Goal: Task Accomplishment & Management: Manage account settings

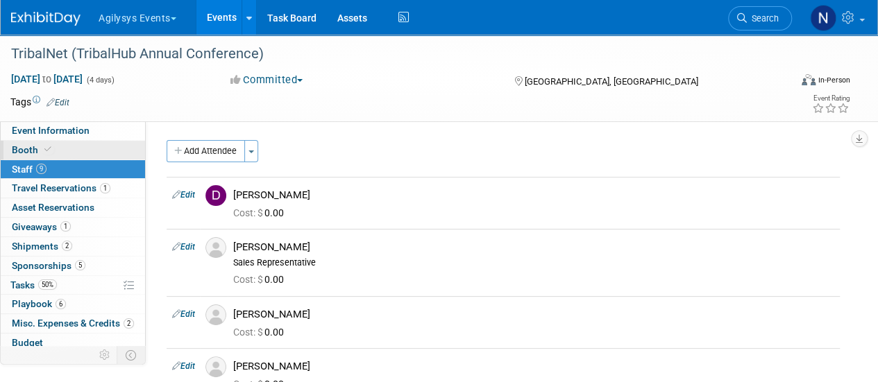
click at [114, 151] on link "Booth" at bounding box center [73, 150] width 144 height 19
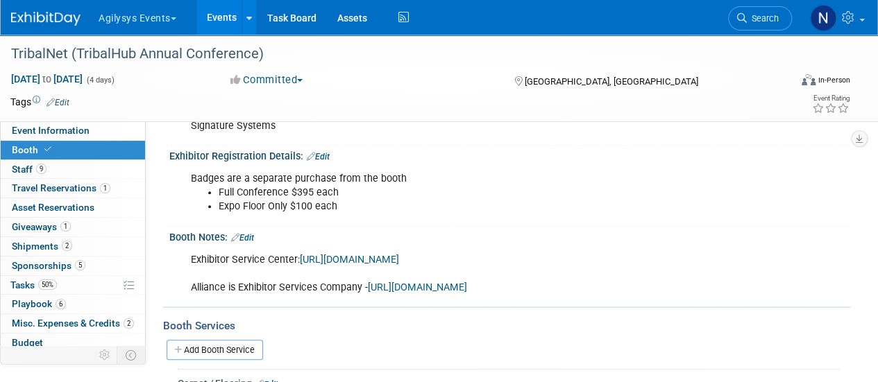
scroll to position [236, 0]
click at [99, 165] on link "9 Staff 9" at bounding box center [73, 169] width 144 height 19
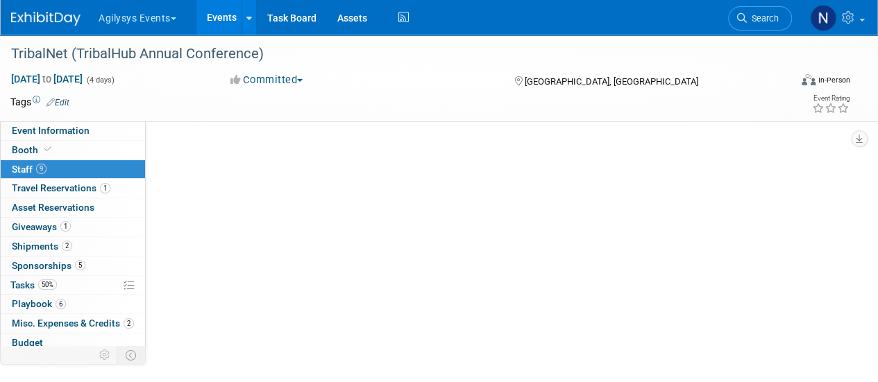
scroll to position [0, 0]
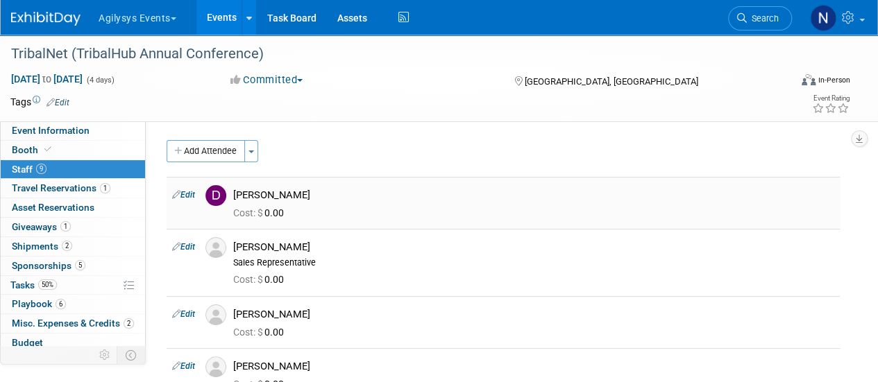
click at [190, 196] on link "Edit" at bounding box center [183, 195] width 23 height 10
select select "b2812926-777c-4975-82c4-ba8a8c50a74f"
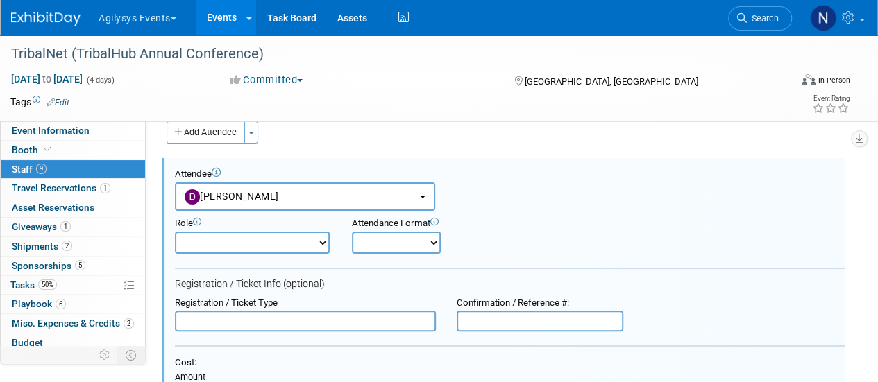
scroll to position [110, 0]
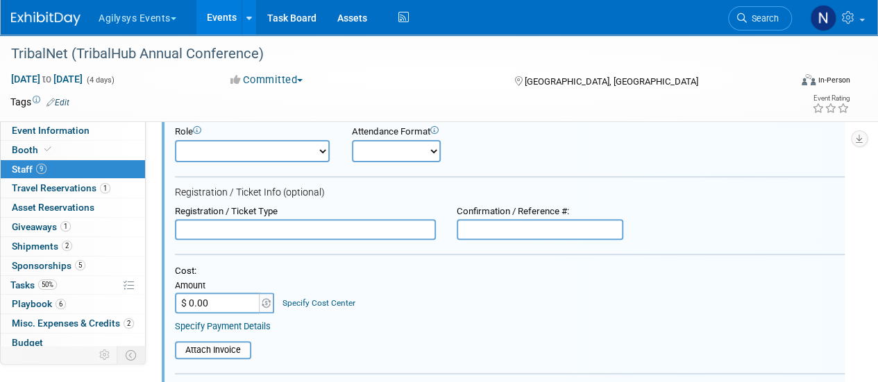
click at [369, 235] on input "text" at bounding box center [305, 229] width 261 height 21
type input "Full Conference"
click at [219, 303] on input "$ 0.00" at bounding box center [218, 303] width 87 height 21
type input "$ 446.76"
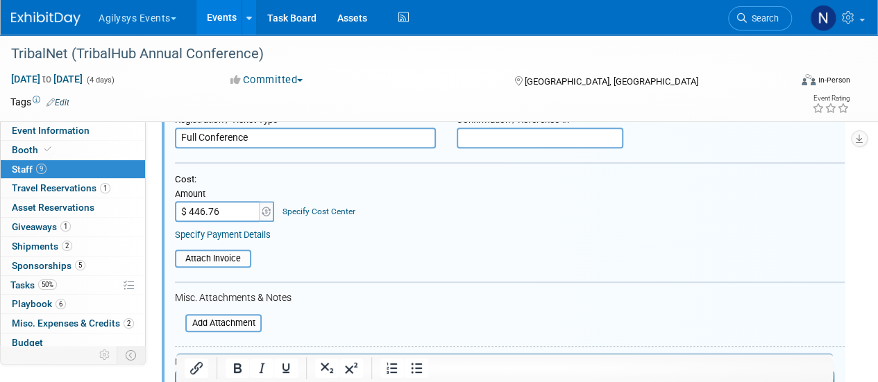
scroll to position [278, 0]
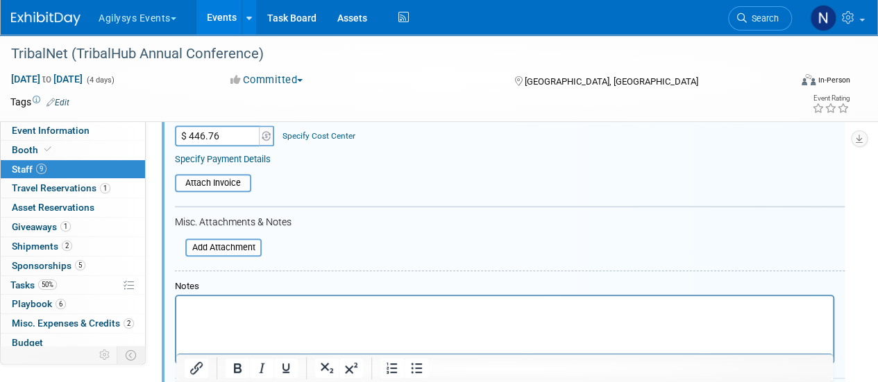
drag, startPoint x: 307, startPoint y: 298, endPoint x: 483, endPoint y: 591, distance: 341.9
click at [307, 298] on html at bounding box center [504, 305] width 657 height 19
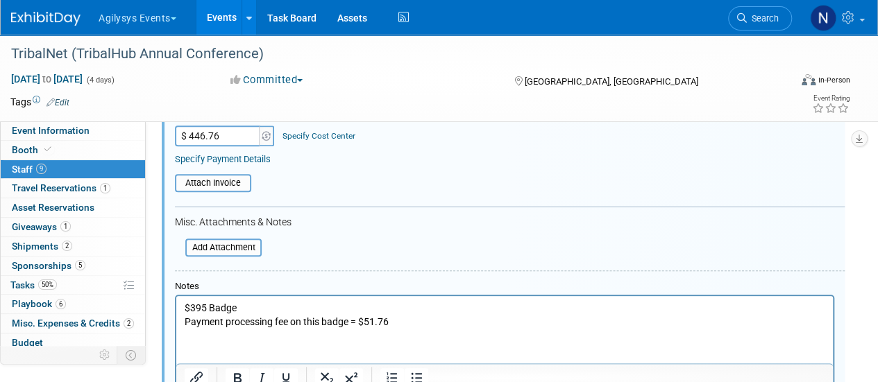
click at [291, 326] on p "Payment processing fee on this badge = $51.76" at bounding box center [505, 323] width 641 height 14
click at [237, 187] on input "file" at bounding box center [167, 183] width 165 height 15
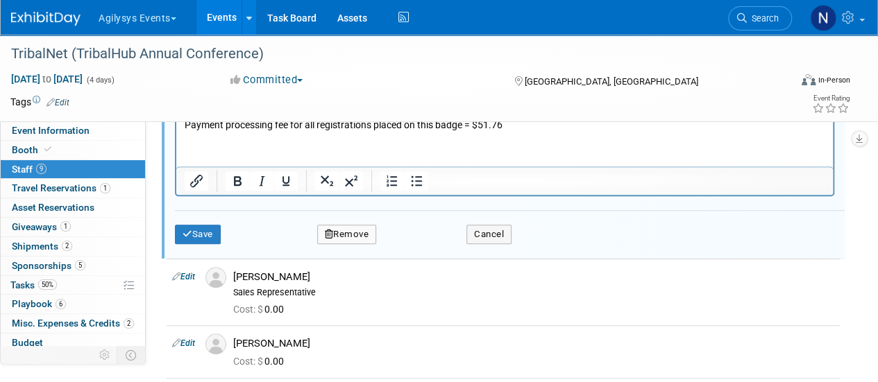
scroll to position [503, 0]
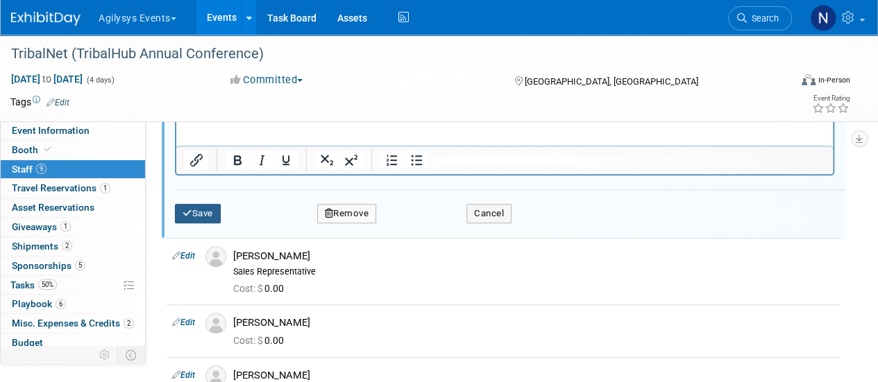
click at [197, 216] on button "Save" at bounding box center [198, 213] width 46 height 19
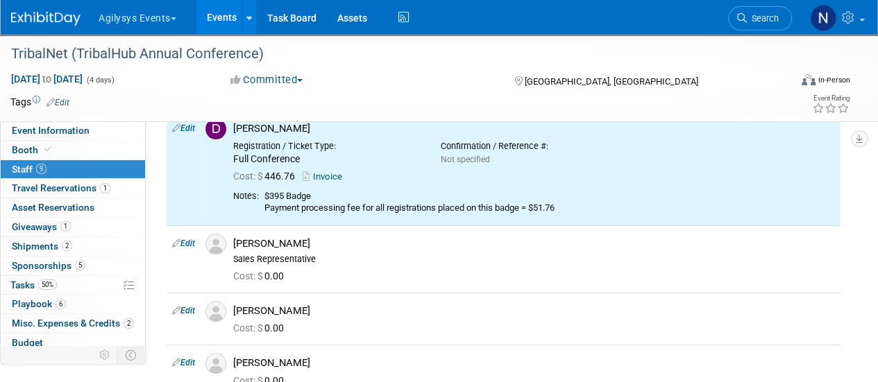
scroll to position [59, 0]
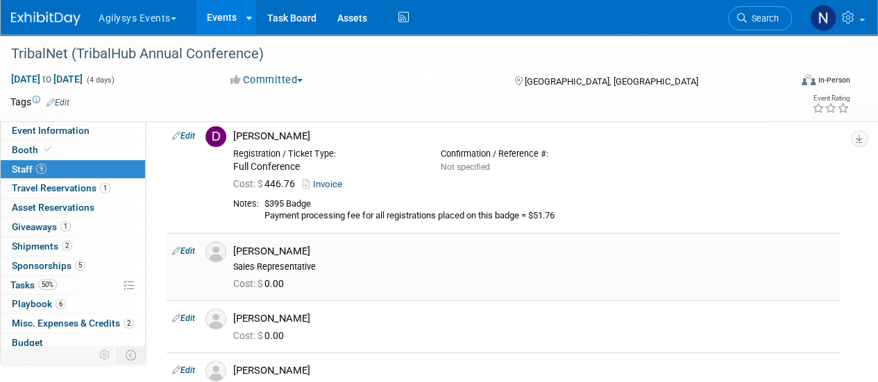
click at [185, 251] on link "Edit" at bounding box center [183, 251] width 23 height 10
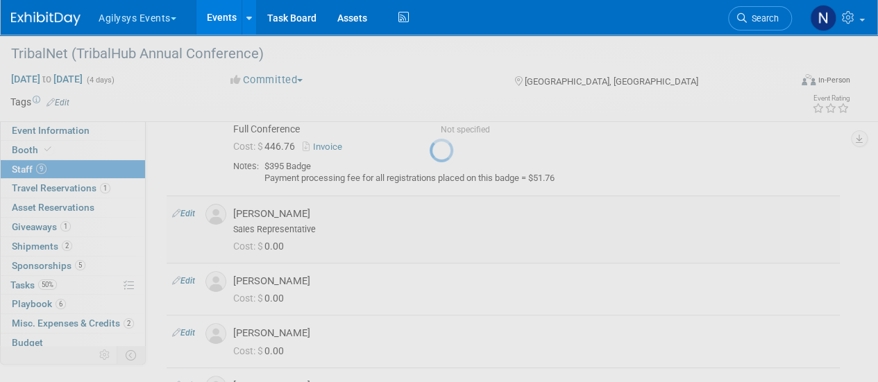
select select "f148be57-3777-49a5-972a-2ccf7e2c704d"
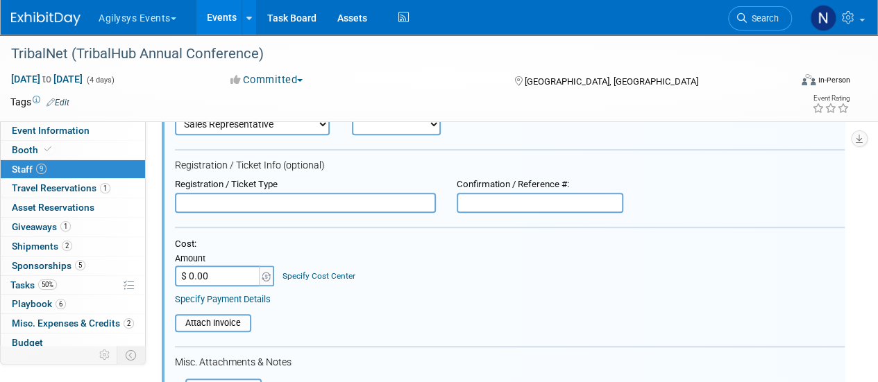
scroll to position [256, 0]
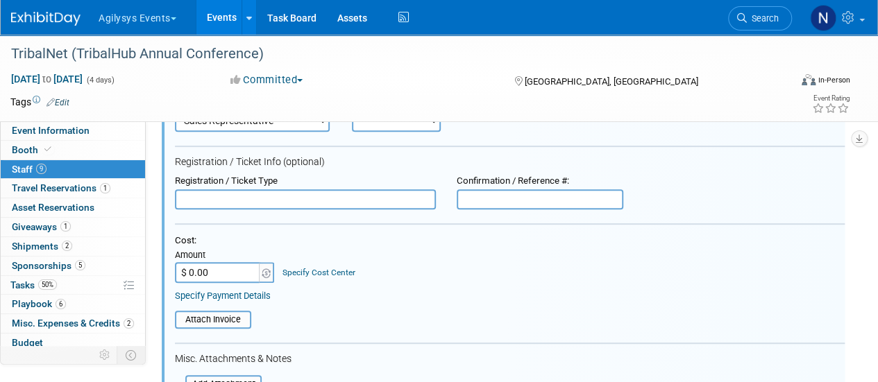
click at [211, 205] on input "text" at bounding box center [305, 200] width 261 height 21
type input "Expo Floor"
click at [249, 277] on input "$ 0.00" at bounding box center [218, 272] width 87 height 21
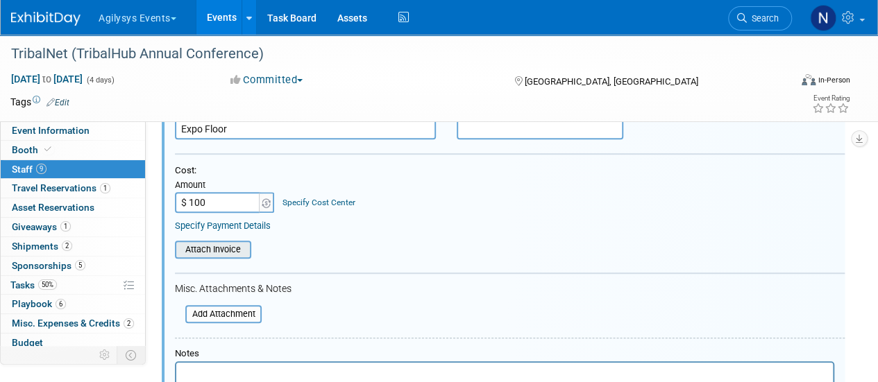
type input "$ 100.00"
click at [228, 258] on div "Attach Invoice" at bounding box center [213, 250] width 76 height 18
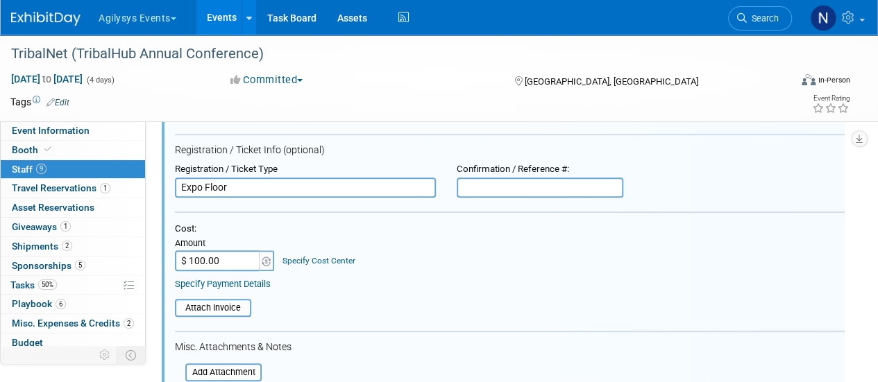
scroll to position [269, 0]
click at [233, 303] on input "file" at bounding box center [167, 306] width 165 height 15
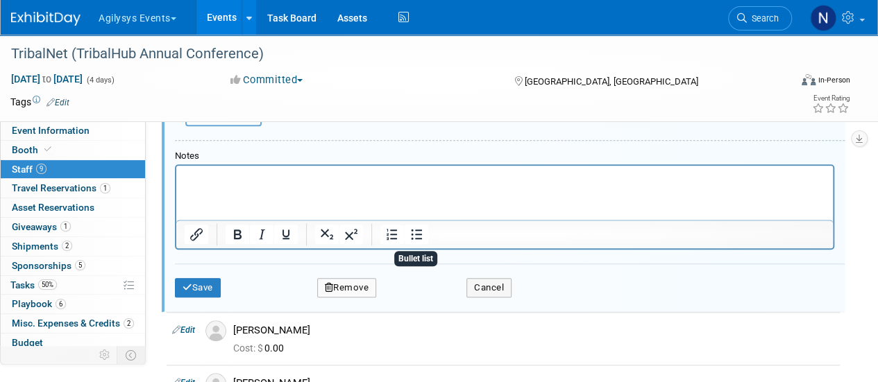
scroll to position [531, 0]
click at [194, 290] on button "Save" at bounding box center [198, 287] width 46 height 19
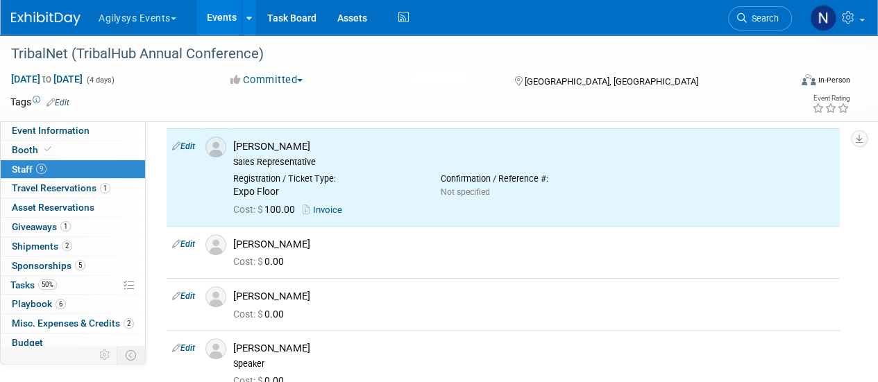
scroll to position [165, 0]
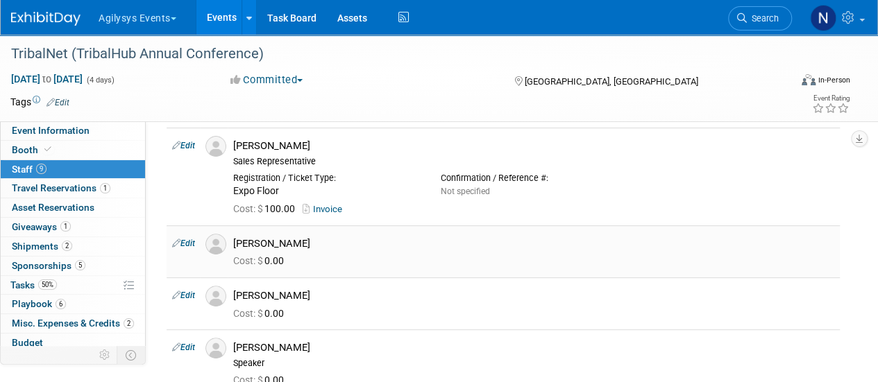
click at [188, 239] on link "Edit" at bounding box center [183, 244] width 23 height 10
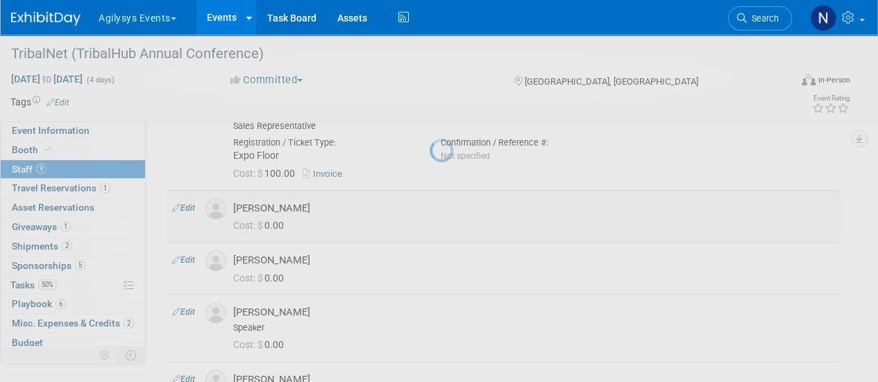
select select "cb4c1530-e530-4c9b-b890-7ebb2279ce64"
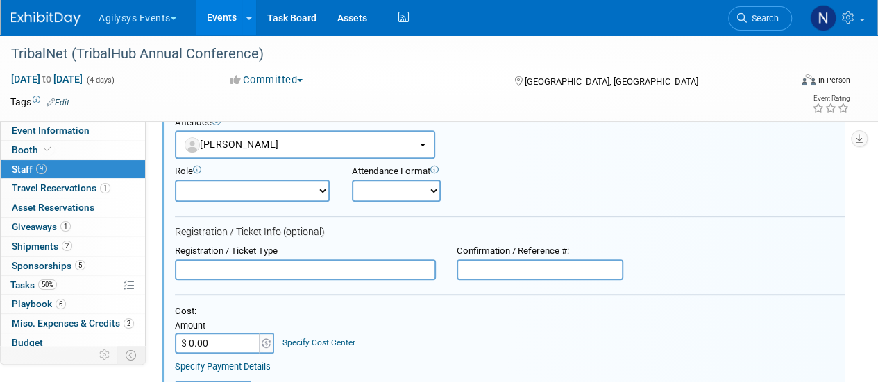
scroll to position [285, 0]
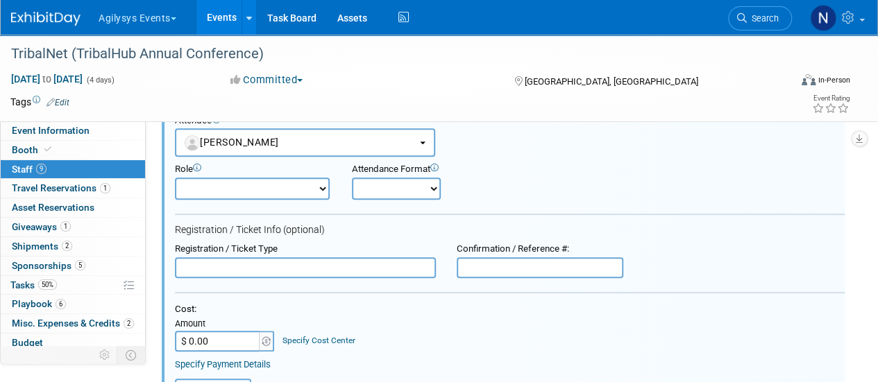
click at [232, 267] on input "text" at bounding box center [305, 268] width 261 height 21
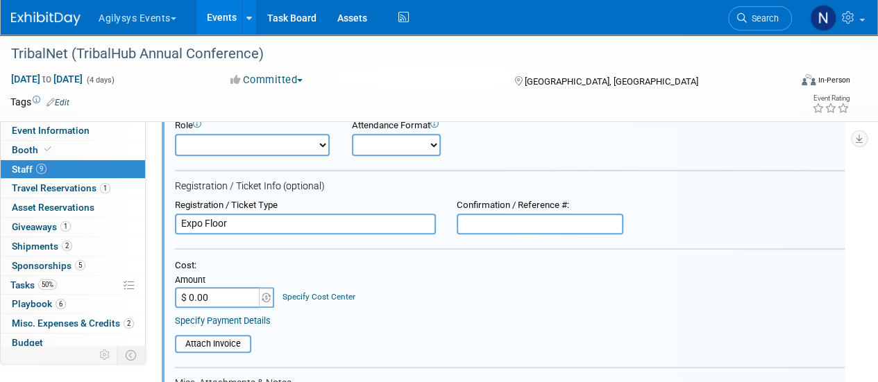
scroll to position [331, 0]
type input "Expo Floor"
click at [226, 295] on input "$ 0.00" at bounding box center [218, 295] width 87 height 21
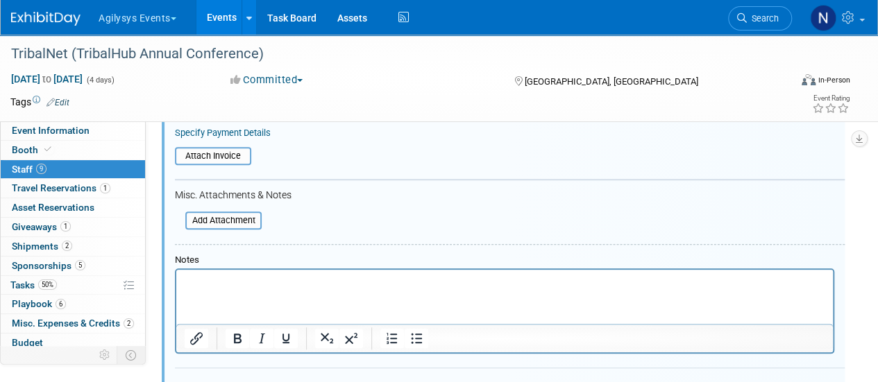
scroll to position [519, 0]
type input "$ 100.00"
click at [209, 151] on input "file" at bounding box center [167, 154] width 165 height 15
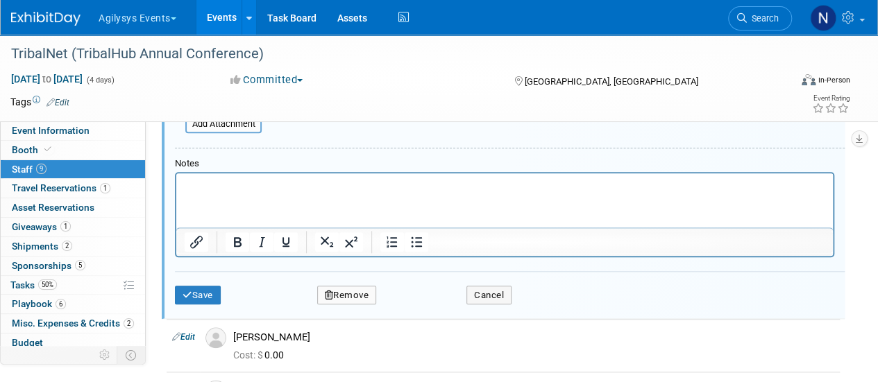
scroll to position [621, 0]
click at [204, 296] on button "Save" at bounding box center [198, 294] width 46 height 19
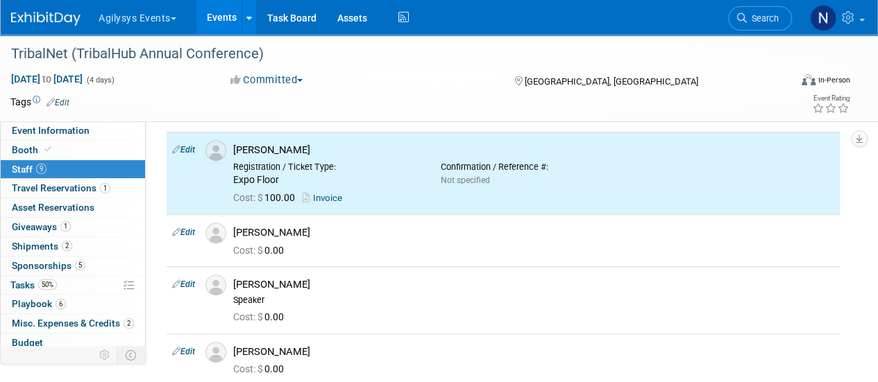
scroll to position [258, 0]
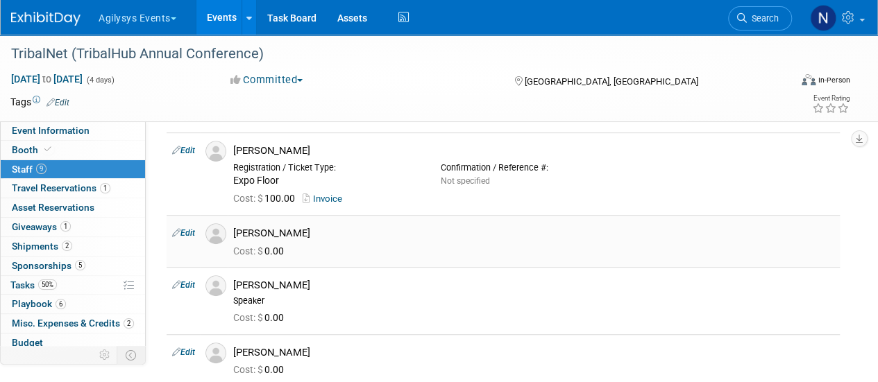
click at [190, 229] on link "Edit" at bounding box center [183, 233] width 23 height 10
select select "c092bb1a-a12c-4bf1-b0ac-472c01b825ae"
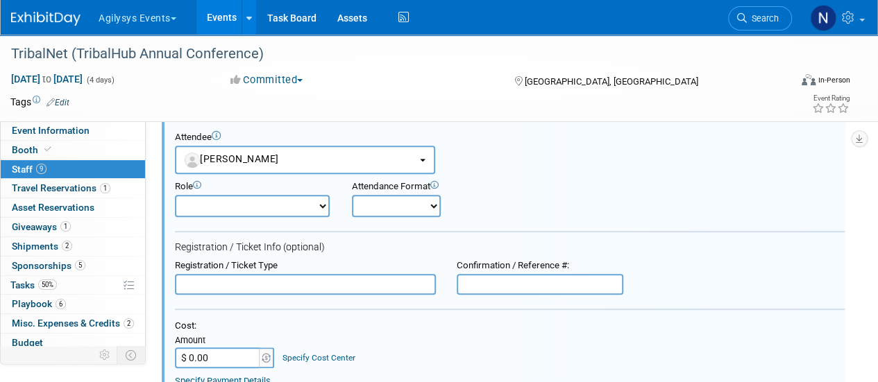
scroll to position [353, 0]
click at [331, 292] on input "text" at bounding box center [305, 283] width 261 height 21
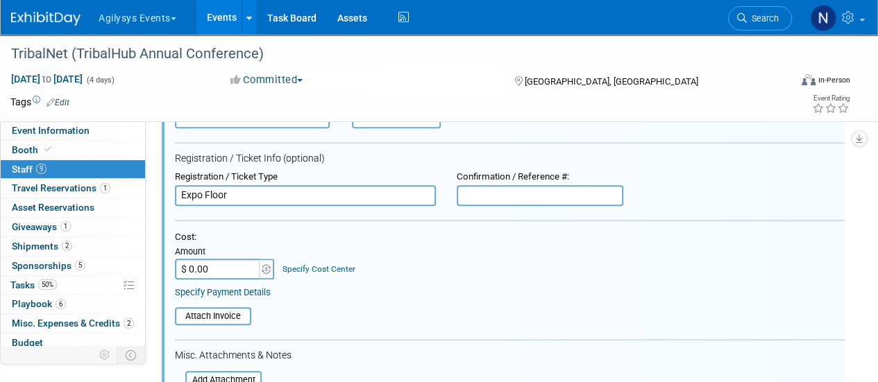
scroll to position [442, 0]
type input "Expo Floor"
click at [223, 267] on input "$ 0.00" at bounding box center [218, 268] width 87 height 21
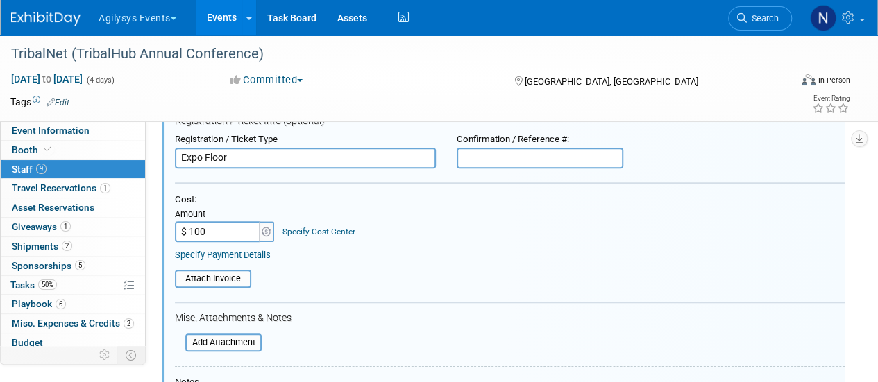
scroll to position [500, 0]
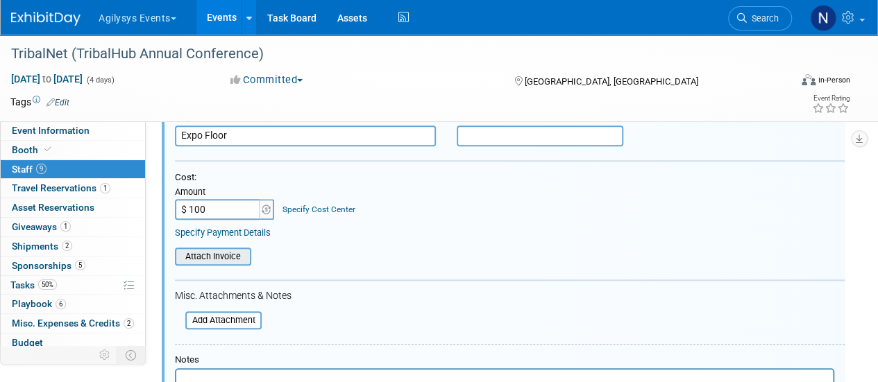
type input "$ 100.00"
click at [219, 258] on input "file" at bounding box center [167, 256] width 165 height 15
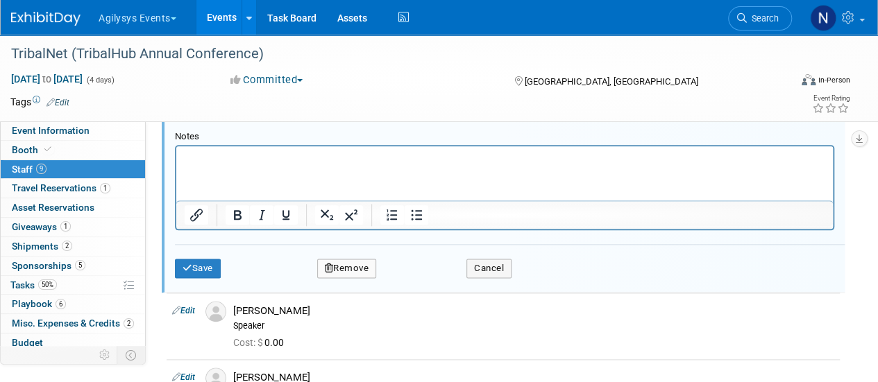
scroll to position [736, 0]
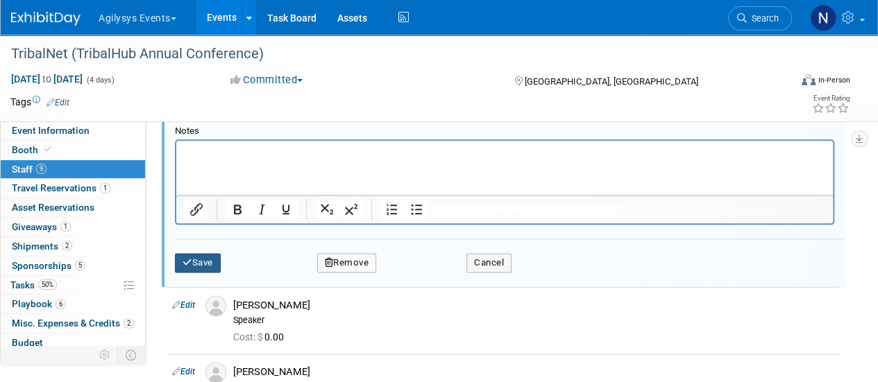
click at [211, 264] on button "Save" at bounding box center [198, 262] width 46 height 19
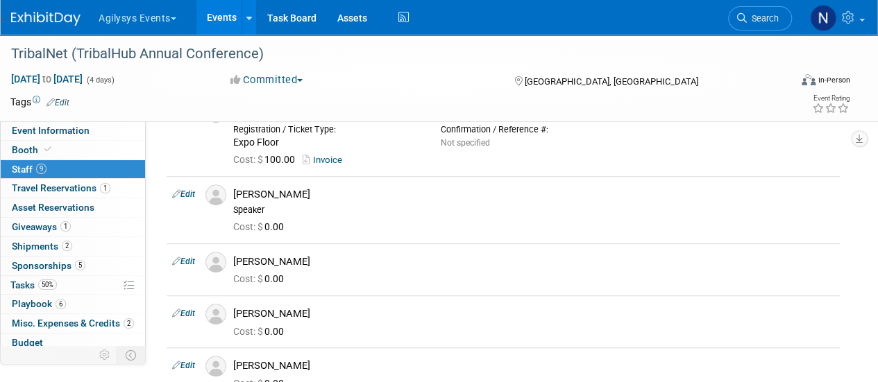
scroll to position [382, 0]
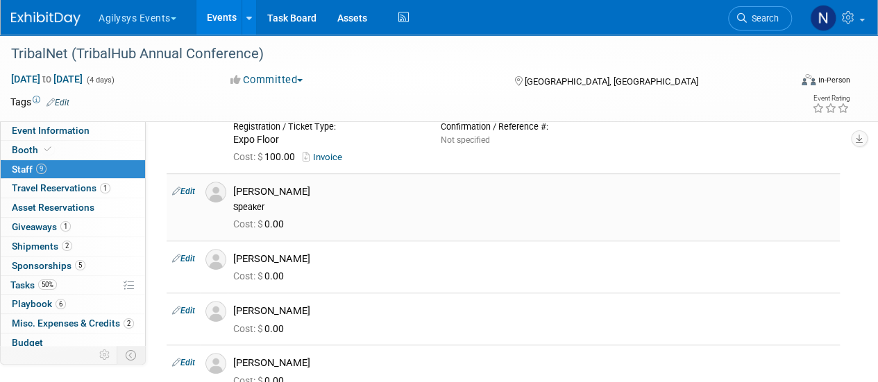
click at [183, 187] on link "Edit" at bounding box center [183, 192] width 23 height 10
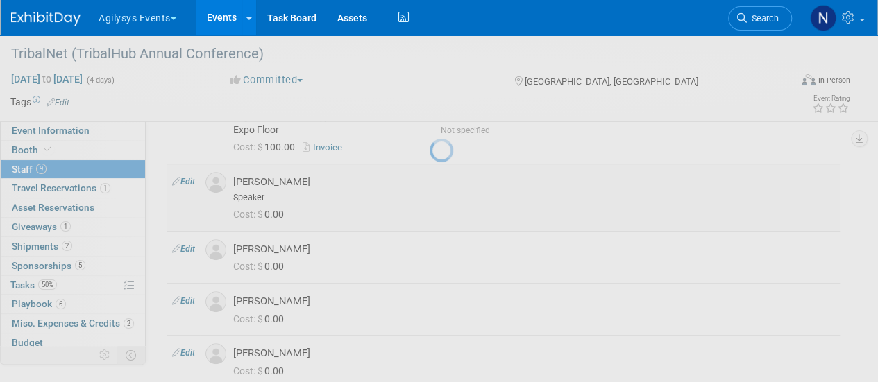
select select "4c3a42f0-6ab8-4c2e-a092-ce76ac9be8f2"
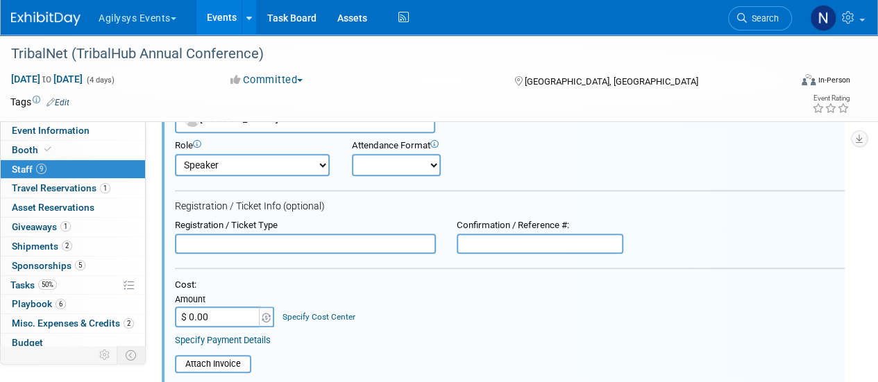
scroll to position [475, 0]
click at [275, 237] on input "text" at bounding box center [305, 244] width 261 height 21
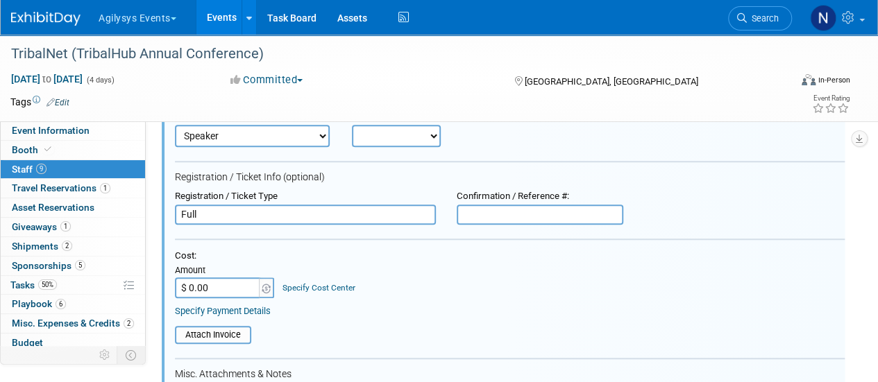
scroll to position [506, 0]
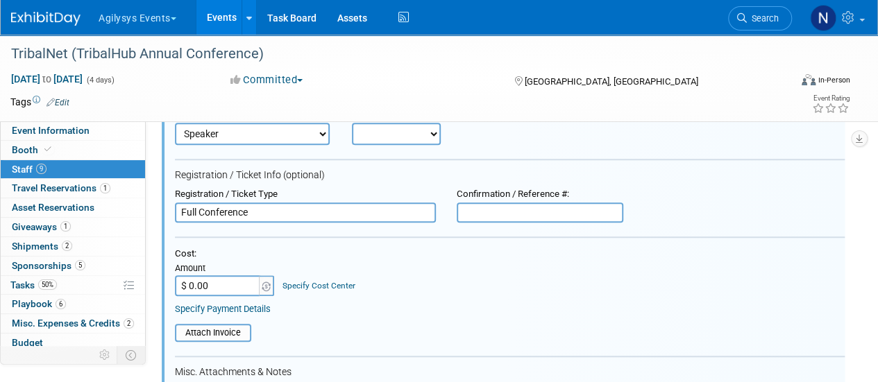
type input "Full Conference"
click at [242, 278] on input "$ 0.00" at bounding box center [218, 286] width 87 height 21
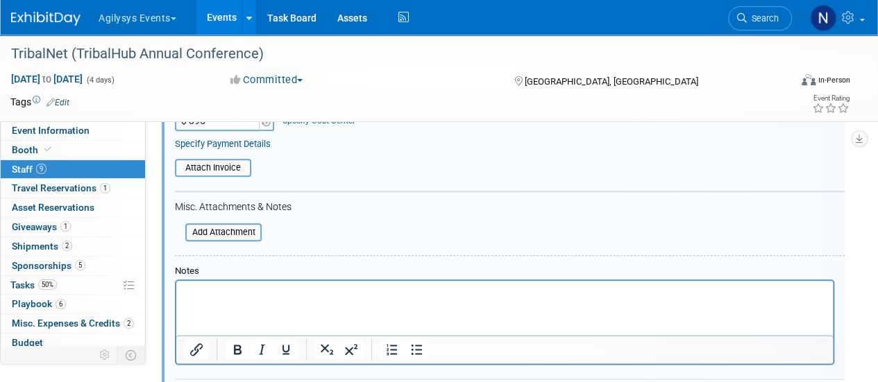
scroll to position [662, 0]
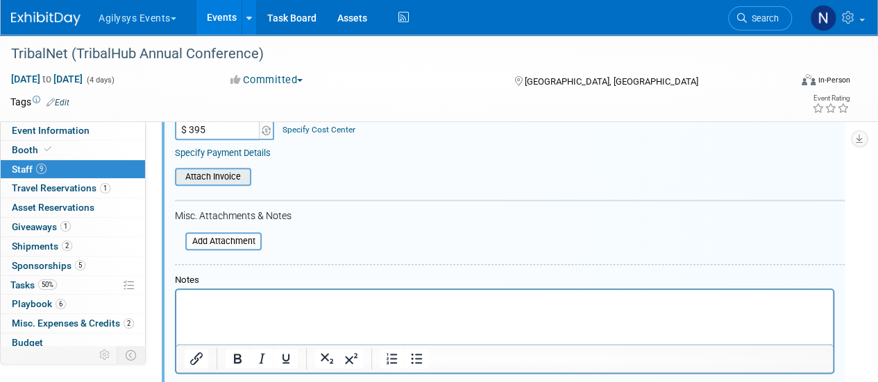
type input "$ 395.00"
click at [230, 174] on input "file" at bounding box center [167, 176] width 165 height 15
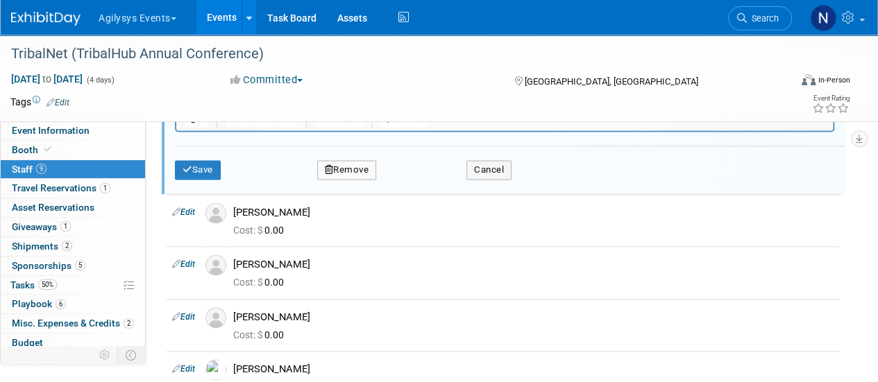
scroll to position [915, 0]
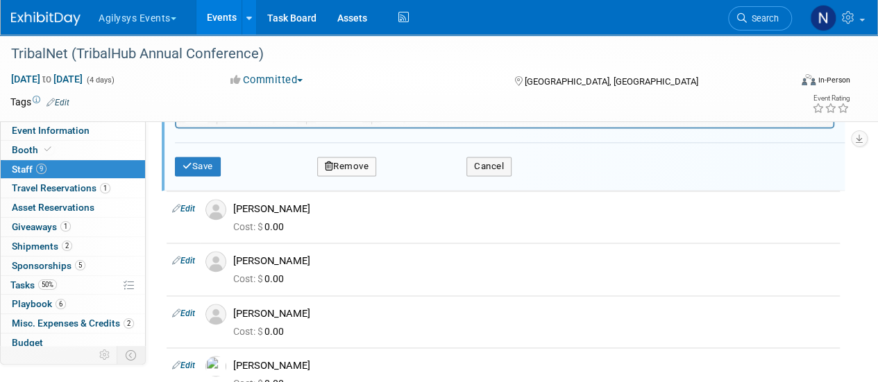
click at [224, 167] on td "Save" at bounding box center [232, 166] width 115 height 19
click at [205, 162] on button "Save" at bounding box center [198, 166] width 46 height 19
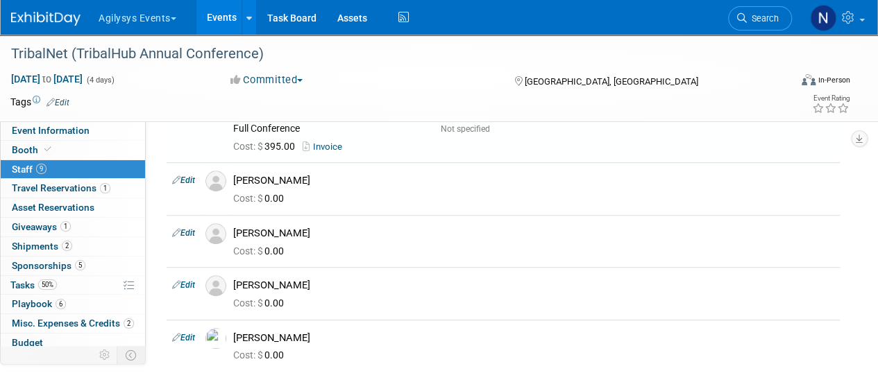
scroll to position [490, 0]
click at [188, 178] on link "Edit" at bounding box center [183, 181] width 23 height 10
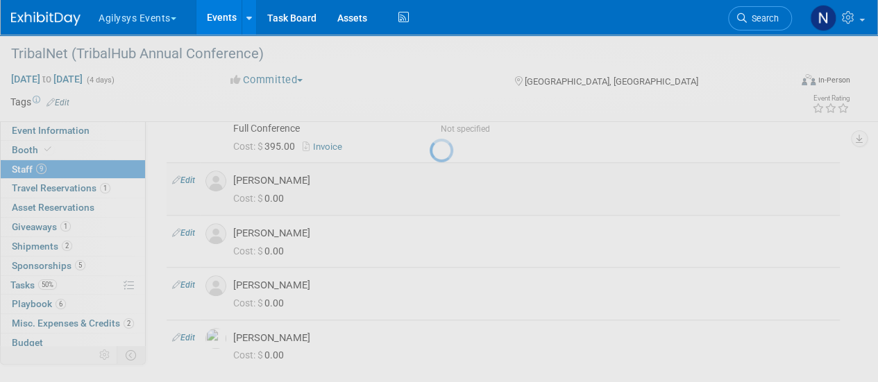
select select "db1f48d6-c680-4e9f-b2db-fc270f3368e1"
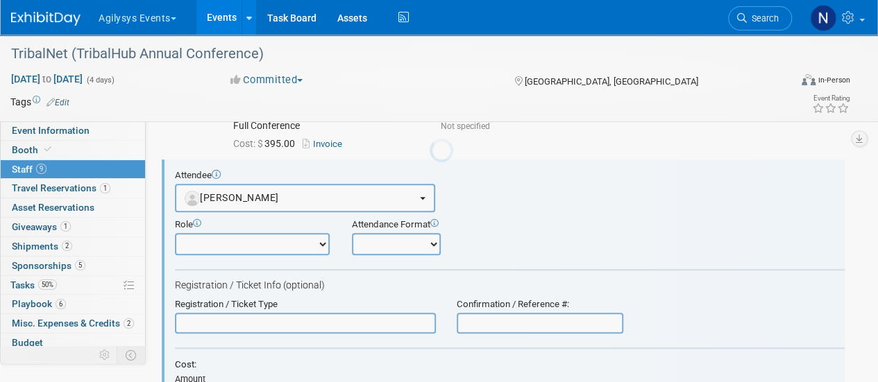
scroll to position [0, 0]
click at [303, 313] on input "text" at bounding box center [305, 323] width 261 height 21
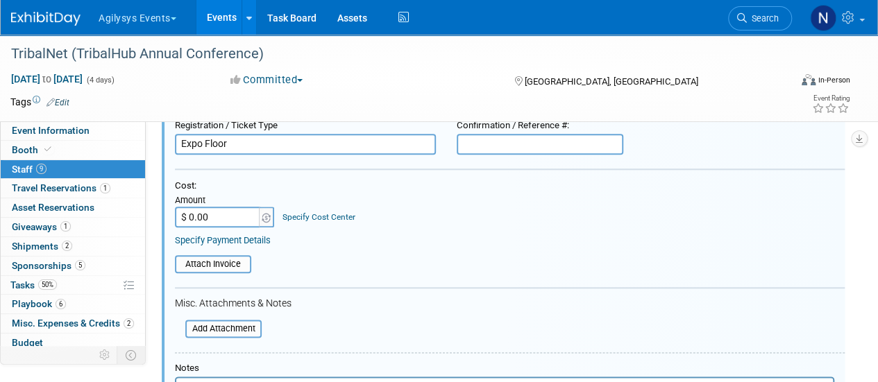
scroll to position [687, 0]
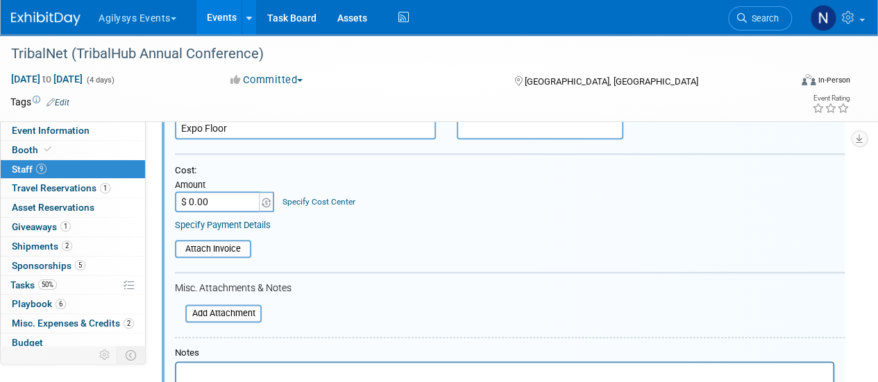
type input "Expo Floor"
click at [219, 199] on input "$ 0.00" at bounding box center [218, 202] width 87 height 21
type input "$ 100.00"
click at [228, 246] on input "file" at bounding box center [167, 249] width 165 height 15
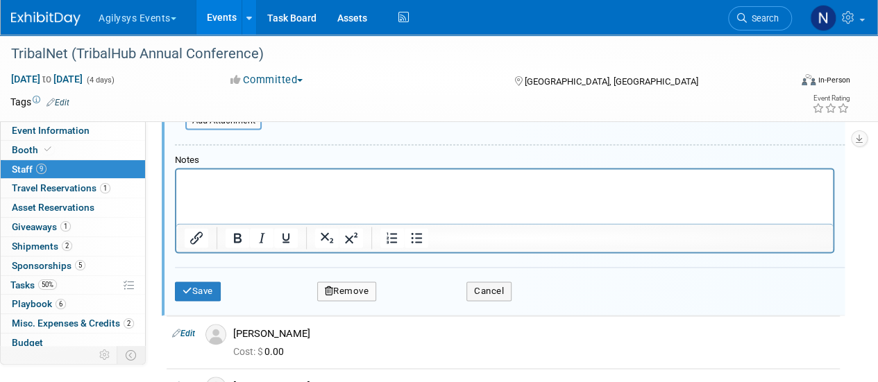
scroll to position [920, 0]
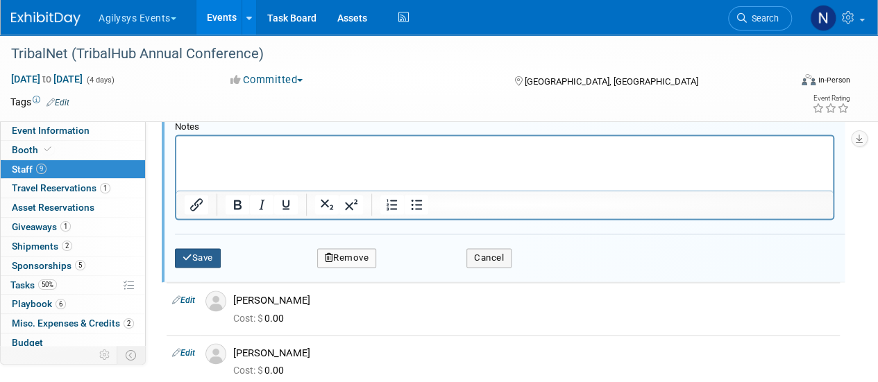
click at [185, 255] on icon "submit" at bounding box center [188, 257] width 10 height 9
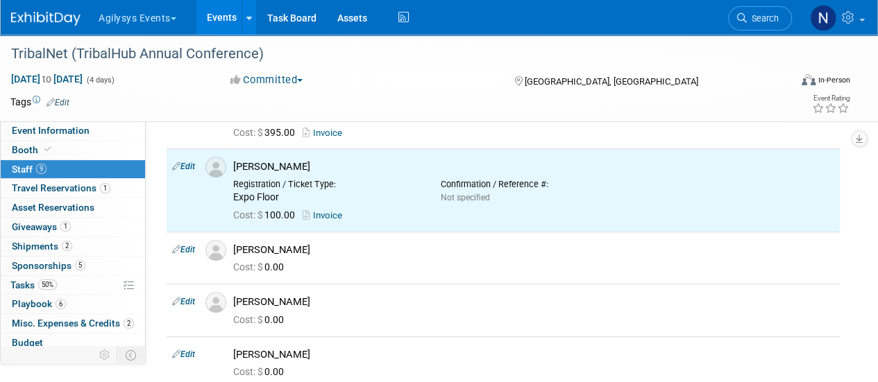
scroll to position [521, 0]
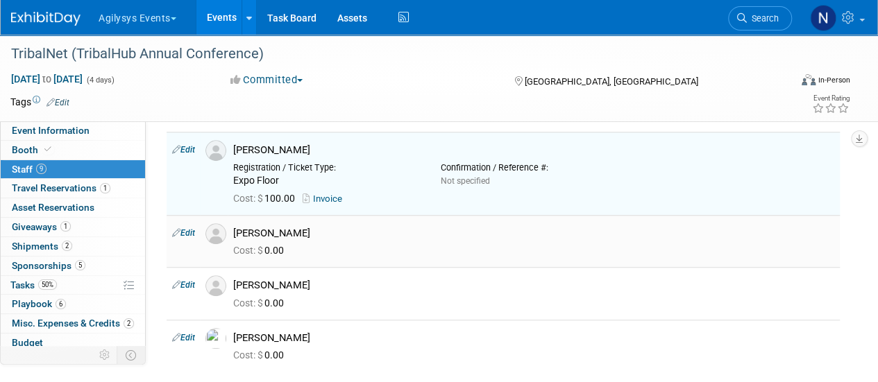
click at [185, 222] on td "Edit" at bounding box center [183, 241] width 33 height 52
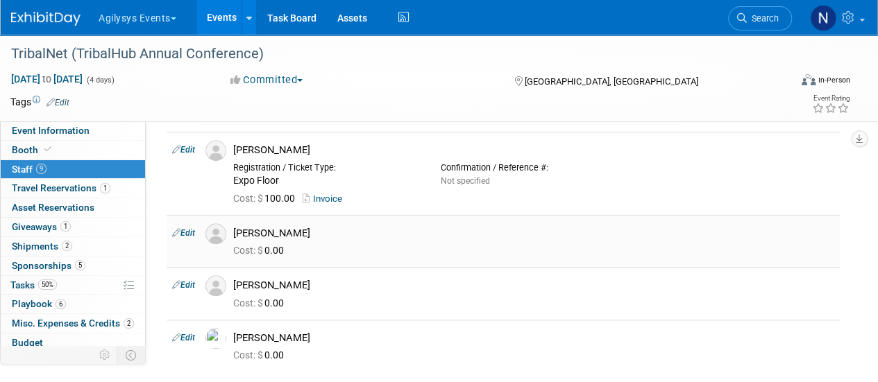
click at [187, 228] on link "Edit" at bounding box center [183, 233] width 23 height 10
select select "7f28b0dd-a654-448d-b390-6a35b8e98219"
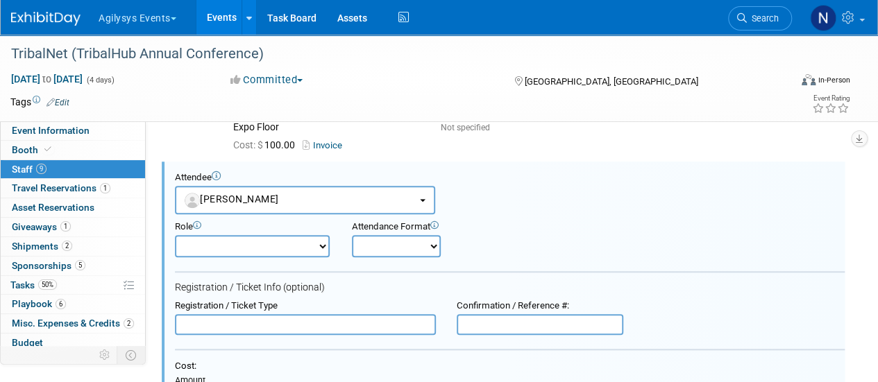
scroll to position [575, 0]
click at [252, 323] on input "text" at bounding box center [305, 323] width 261 height 21
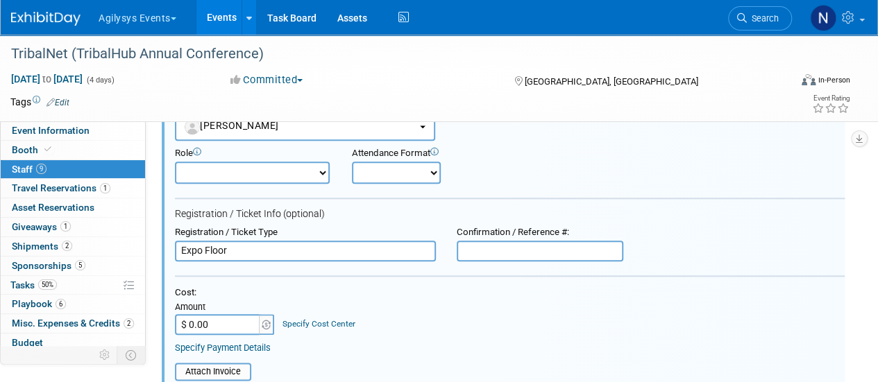
scroll to position [648, 0]
type input "Expo Floor"
click at [230, 323] on input "$ 0.00" at bounding box center [218, 324] width 87 height 21
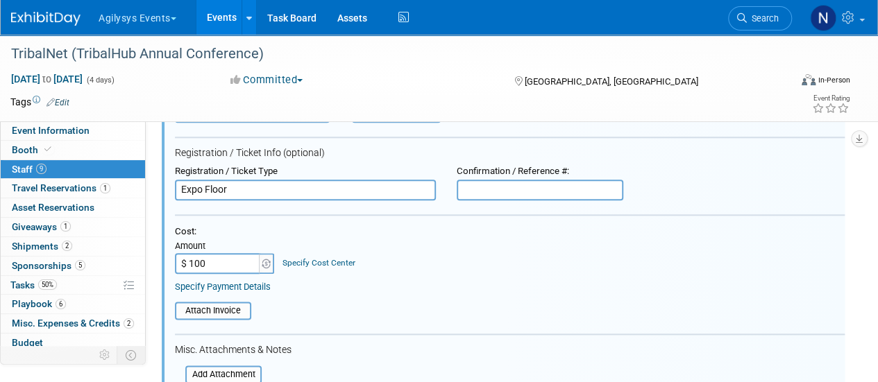
scroll to position [716, 0]
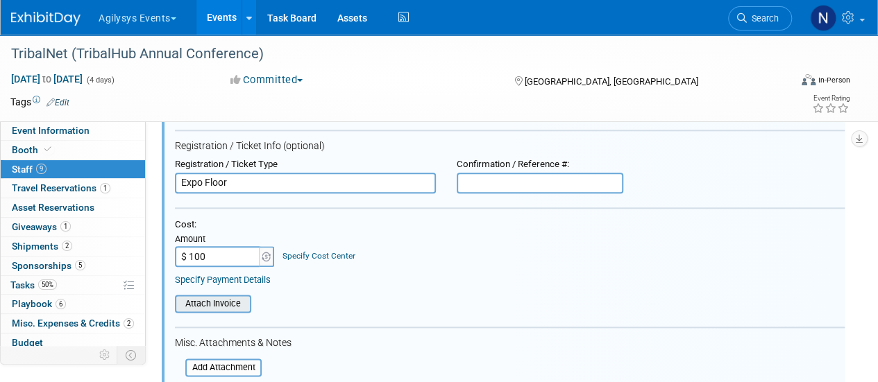
type input "$ 100.00"
click at [219, 299] on input "file" at bounding box center [167, 303] width 165 height 15
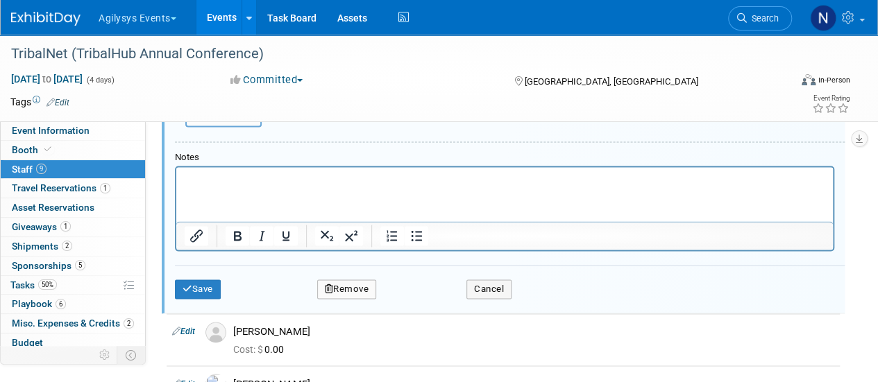
scroll to position [974, 0]
click at [183, 285] on icon "submit" at bounding box center [188, 287] width 10 height 9
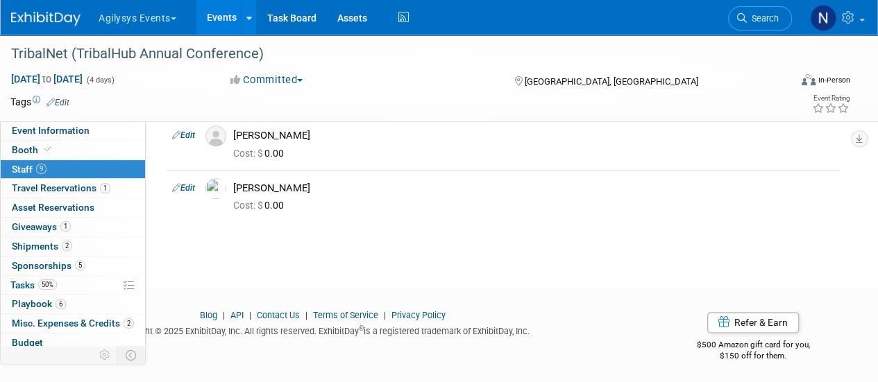
scroll to position [570, 0]
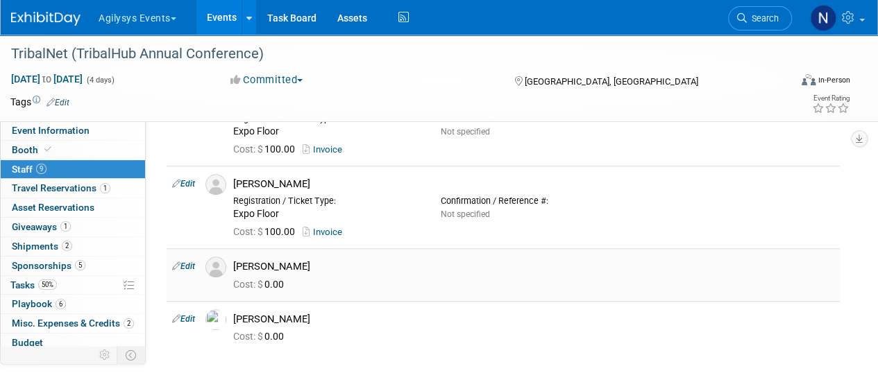
click at [186, 262] on link "Edit" at bounding box center [183, 267] width 23 height 10
select select "f6f4d752-73a1-41f5-b8b5-1fea5be38939"
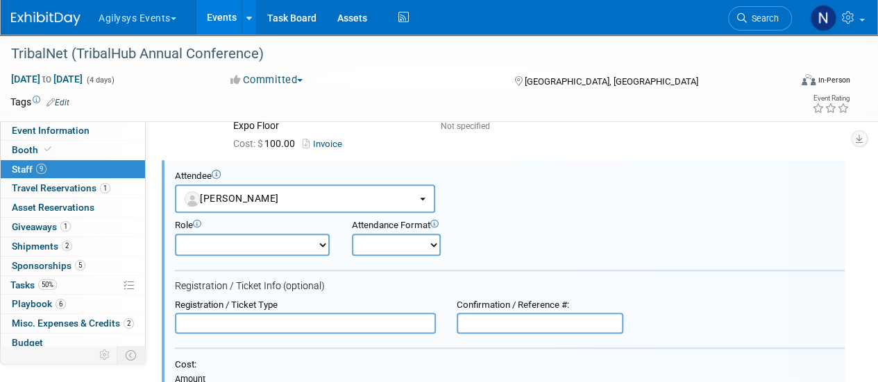
scroll to position [0, 0]
click at [257, 321] on input "text" at bounding box center [305, 323] width 261 height 21
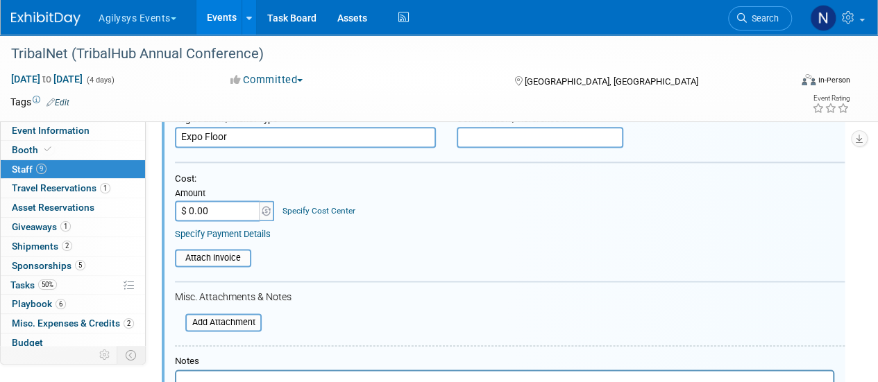
scroll to position [846, 0]
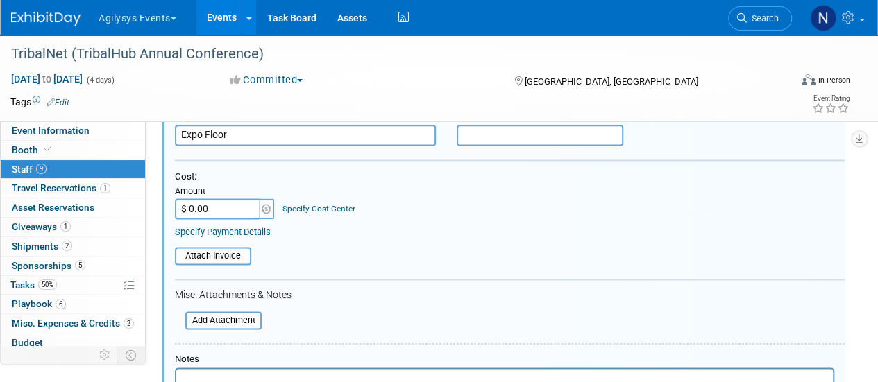
type input "Expo Floor"
click at [221, 206] on input "$ 0.00" at bounding box center [218, 209] width 87 height 21
type input "$ 100.00"
click at [222, 255] on input "file" at bounding box center [167, 256] width 165 height 15
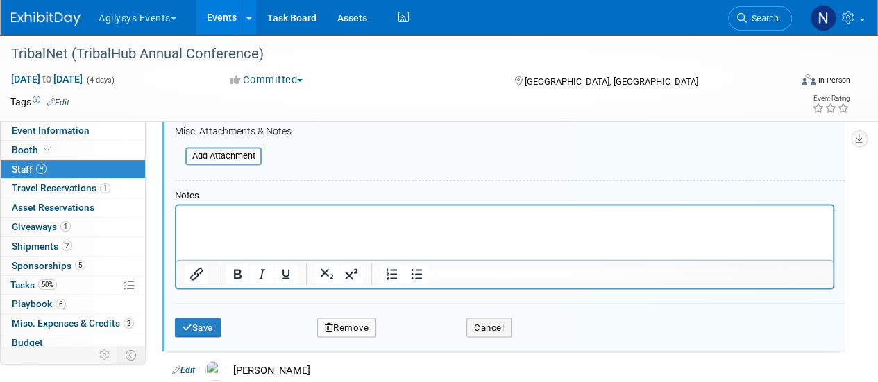
scroll to position [1019, 0]
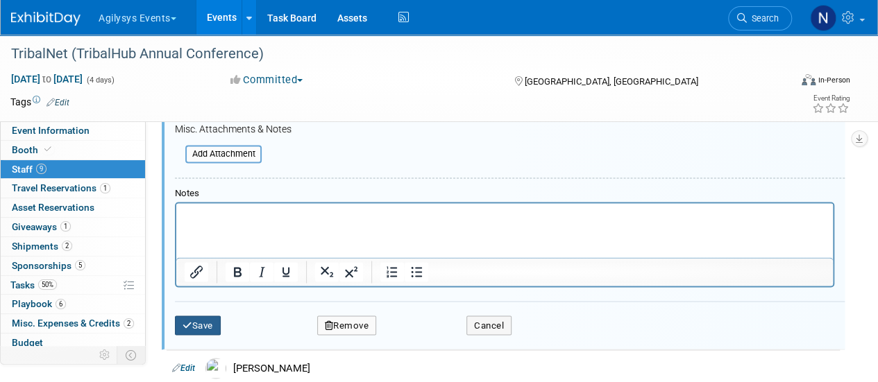
click at [209, 323] on button "Save" at bounding box center [198, 325] width 46 height 19
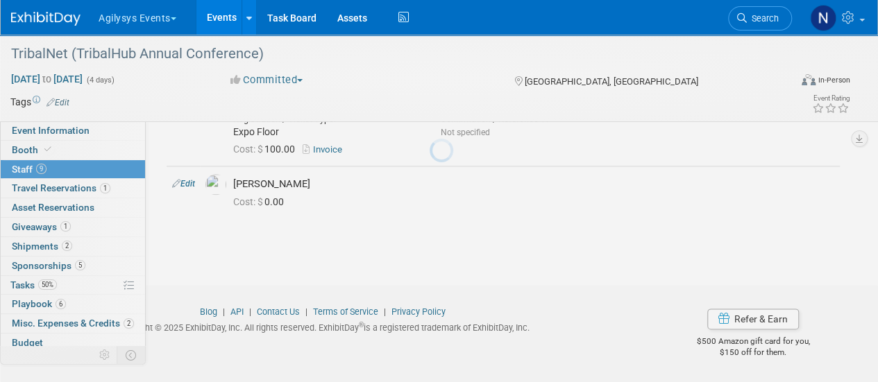
scroll to position [732, 0]
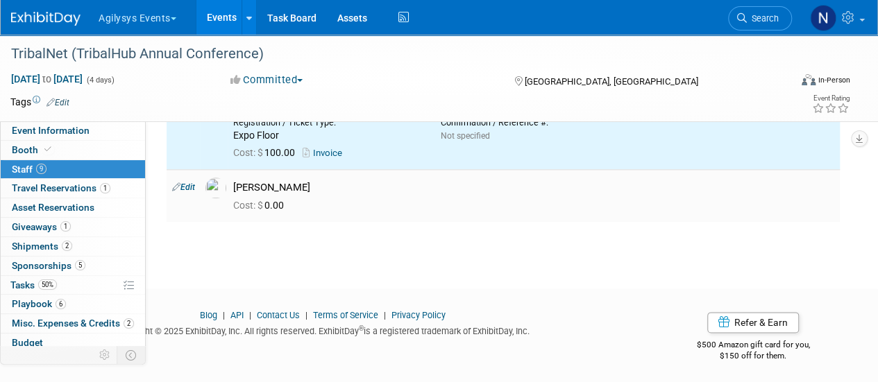
click at [186, 178] on td "Edit" at bounding box center [183, 195] width 33 height 52
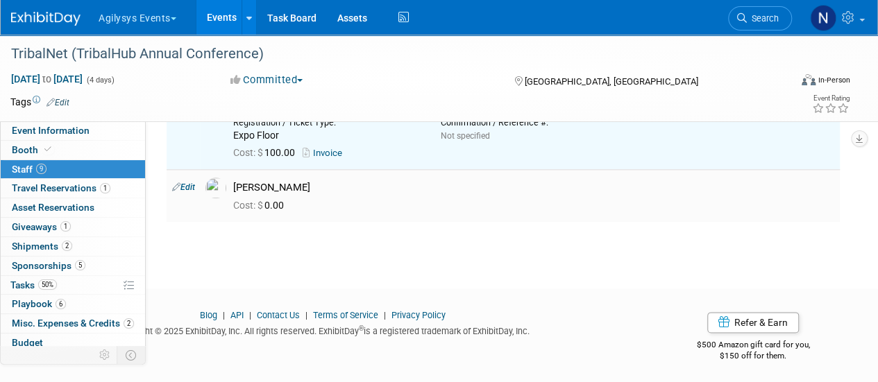
click at [190, 187] on link "Edit" at bounding box center [183, 188] width 23 height 10
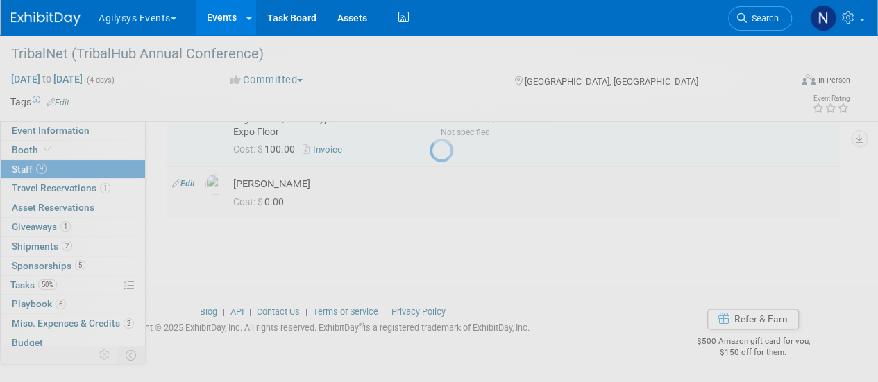
select select "07172472-25a0-44cb-bf90-83a7c5887193"
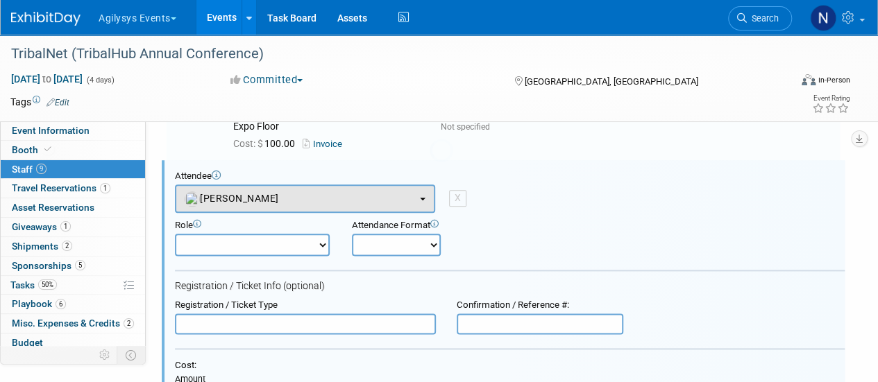
scroll to position [0, 0]
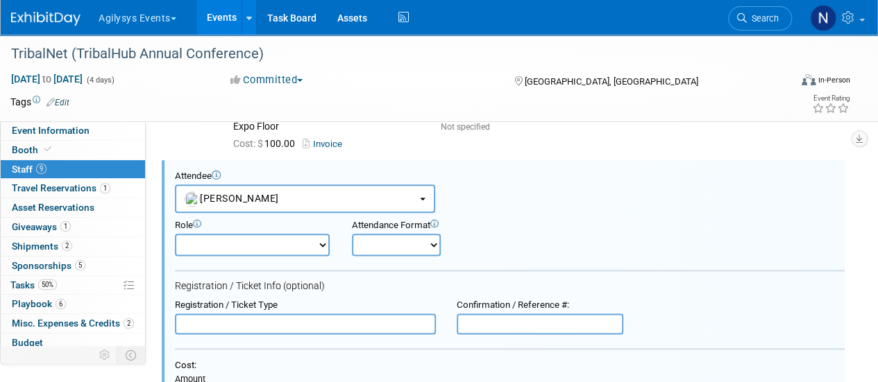
click at [321, 321] on input "text" at bounding box center [305, 324] width 261 height 21
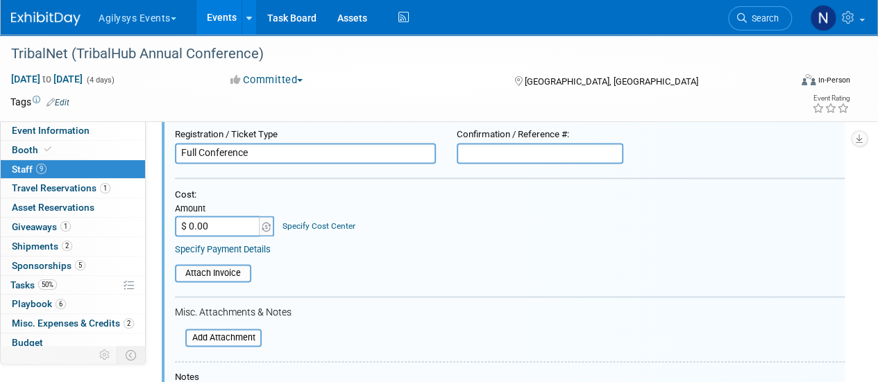
scroll to position [913, 0]
type input "Full Conference"
click at [227, 225] on input "$ 0.00" at bounding box center [218, 225] width 87 height 21
click at [235, 273] on input "file" at bounding box center [167, 271] width 165 height 15
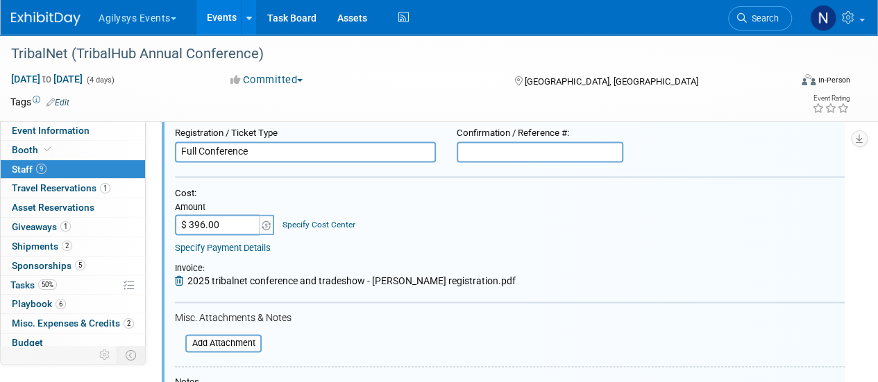
click at [205, 219] on input "$ 396.00" at bounding box center [218, 225] width 87 height 21
type input "$ 395.00"
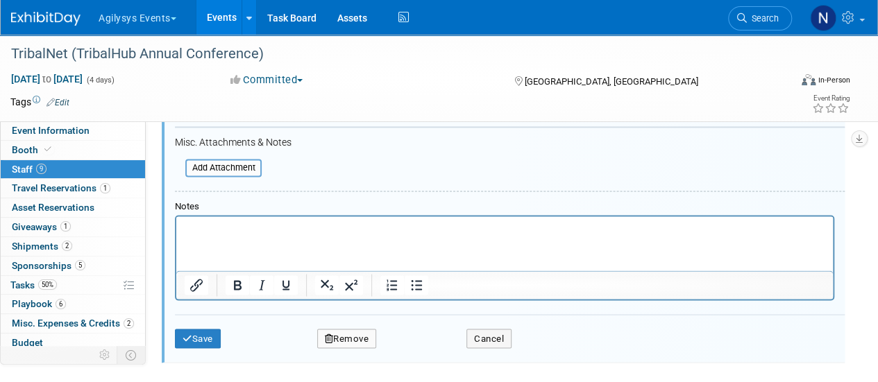
scroll to position [1089, 0]
click at [205, 334] on button "Save" at bounding box center [198, 337] width 46 height 19
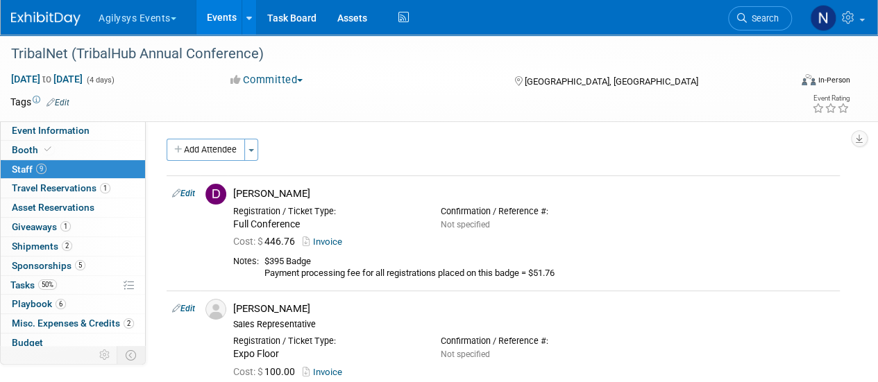
scroll to position [0, 0]
click at [78, 338] on link "Budget" at bounding box center [73, 343] width 144 height 19
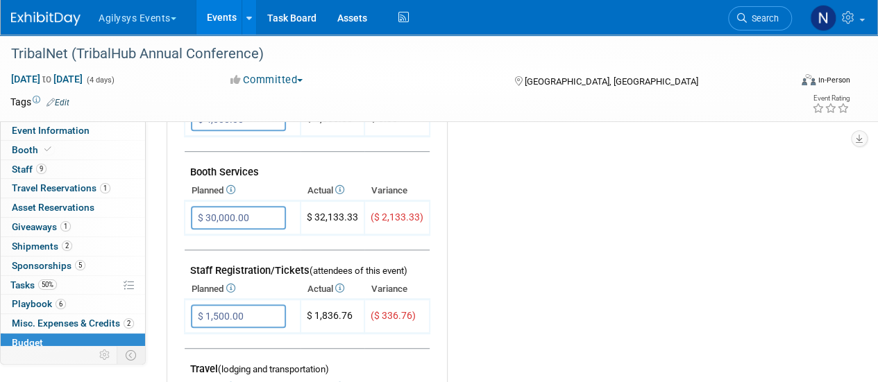
scroll to position [339, 0]
click at [261, 317] on input "$ 1,500.00" at bounding box center [238, 316] width 95 height 24
type input "$ 1,836.76"
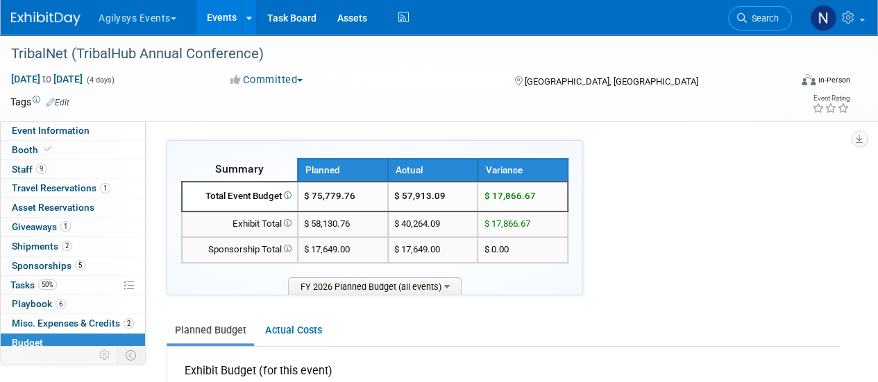
scroll to position [1, 0]
